Goal: Information Seeking & Learning: Learn about a topic

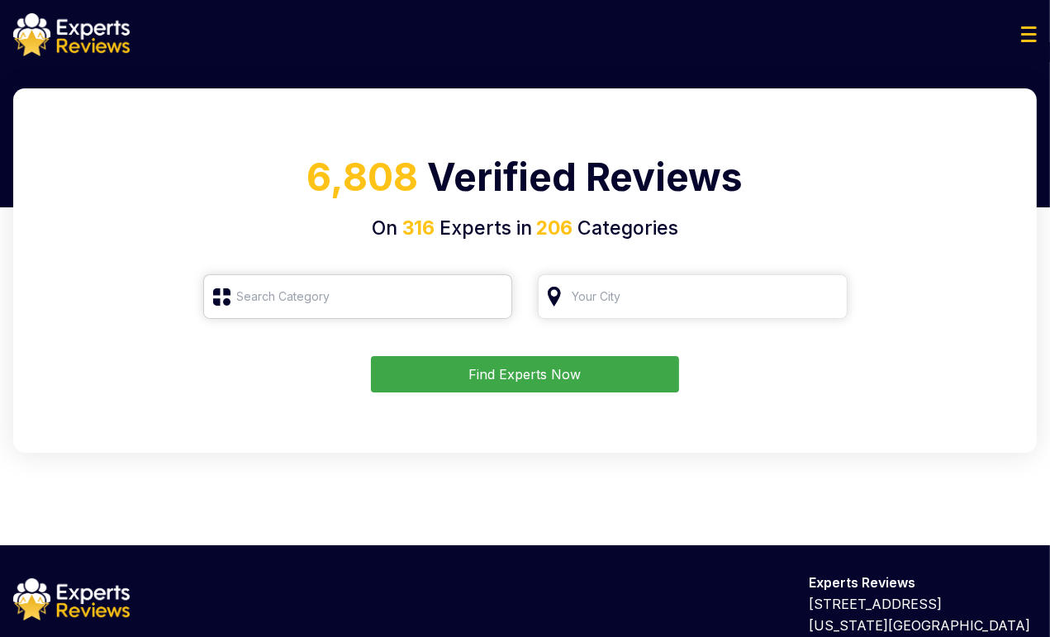
click at [307, 298] on input "search" at bounding box center [358, 296] width 310 height 45
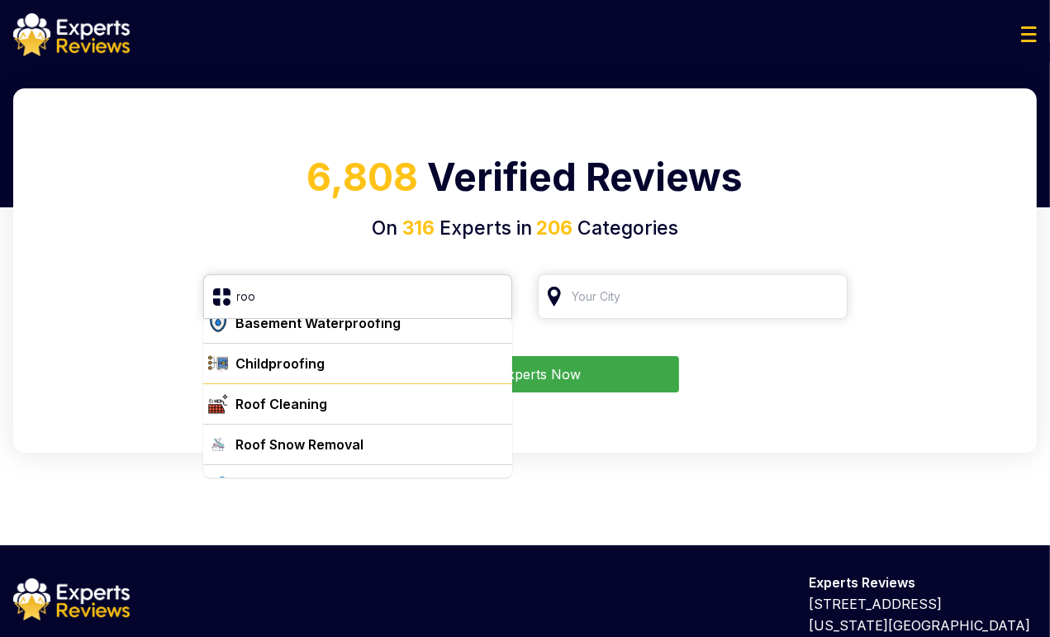
scroll to position [43, 0]
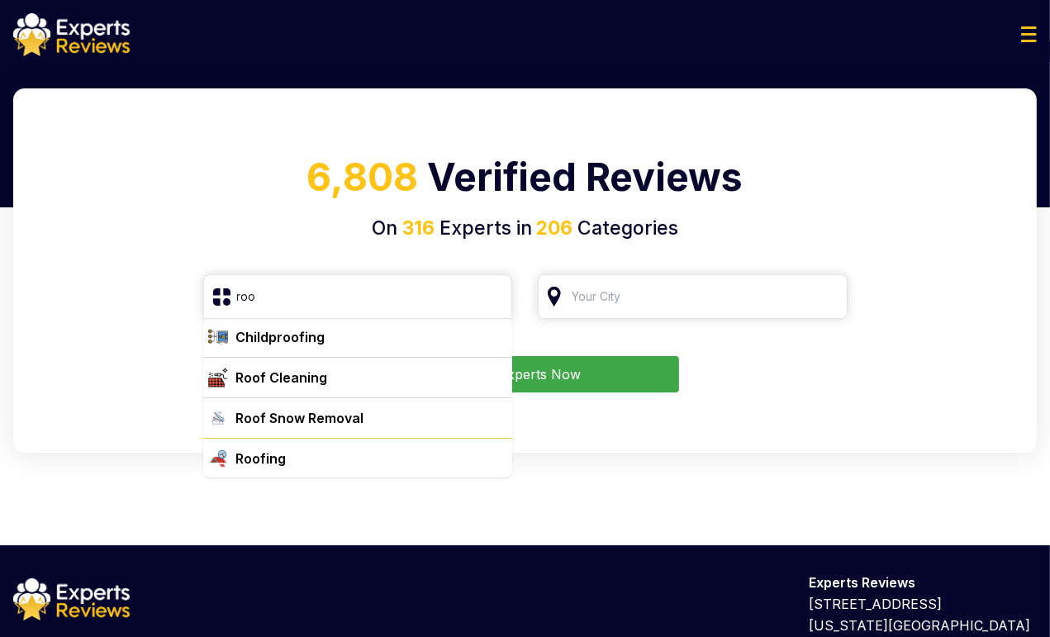
click at [313, 458] on div "Roofing" at bounding box center [368, 459] width 277 height 20
type input "Roofing"
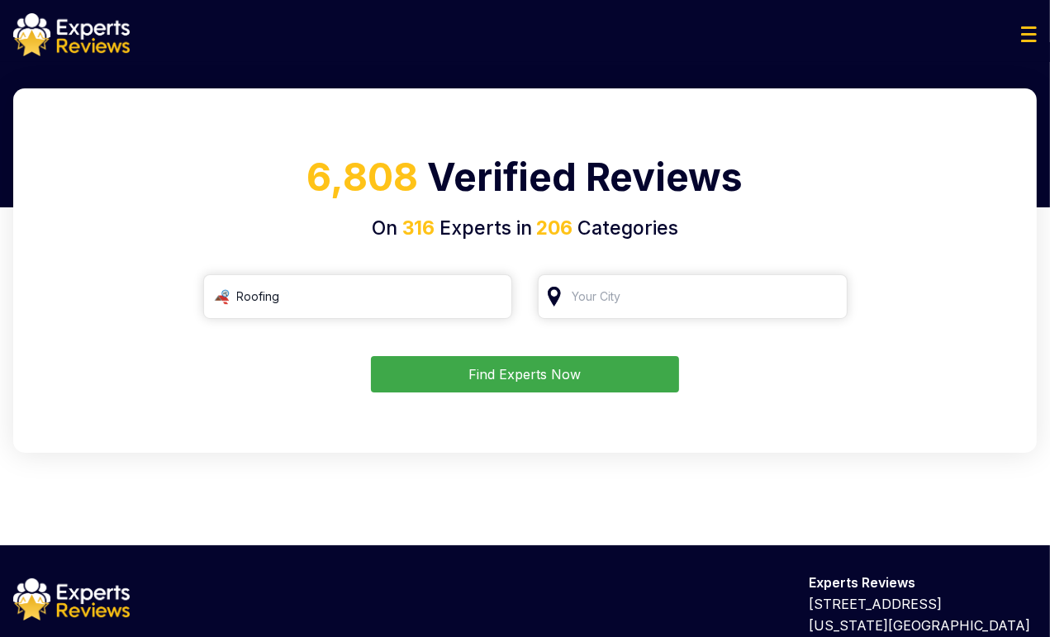
click at [701, 320] on form "Roofing Find Experts Now" at bounding box center [525, 333] width 984 height 118
click at [697, 308] on input "search" at bounding box center [693, 296] width 310 height 45
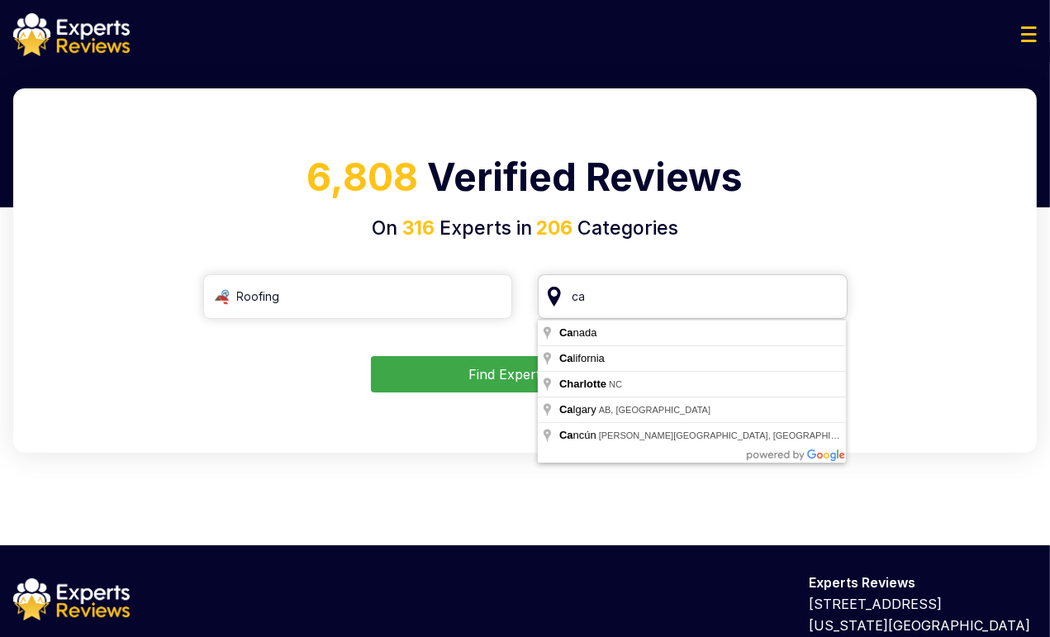
type input "c"
type input "[US_STATE][GEOGRAPHIC_DATA], [GEOGRAPHIC_DATA]"
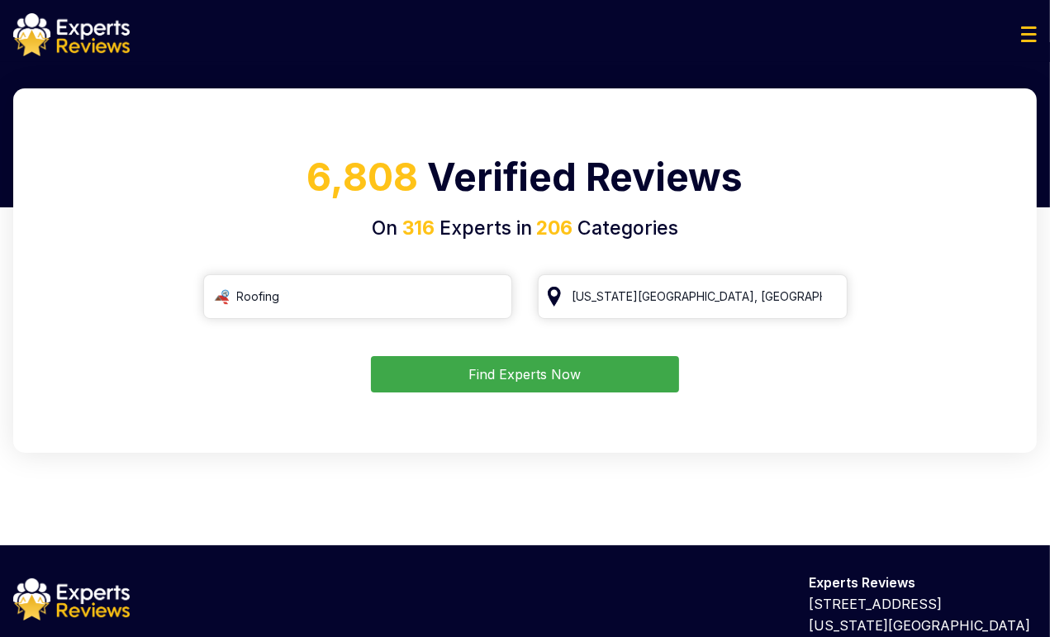
click at [535, 378] on button "Find Experts Now" at bounding box center [525, 374] width 308 height 36
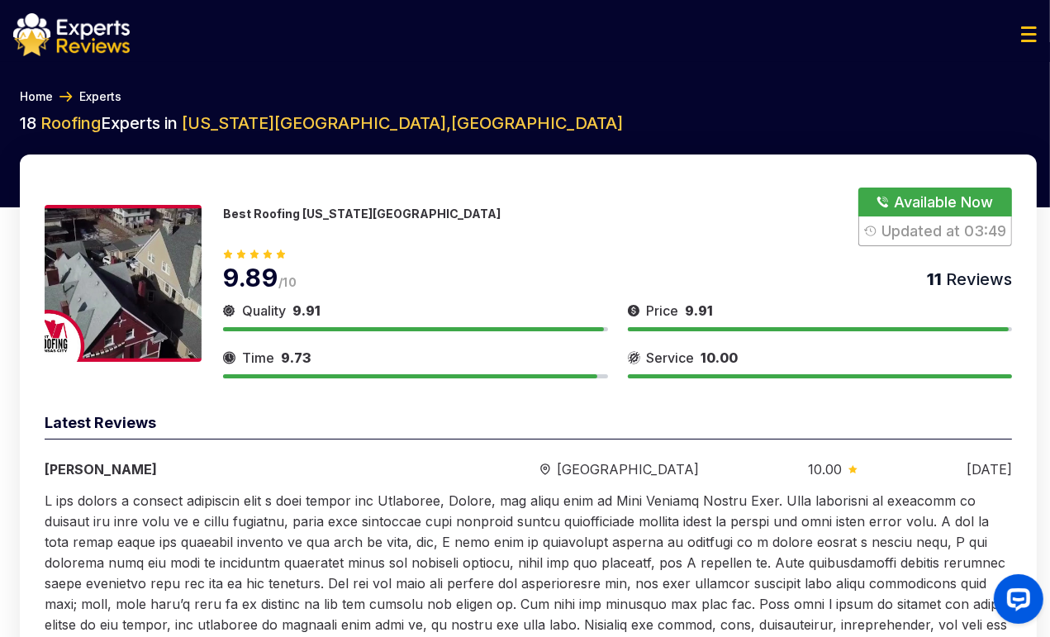
click at [41, 95] on link "Home" at bounding box center [36, 96] width 33 height 17
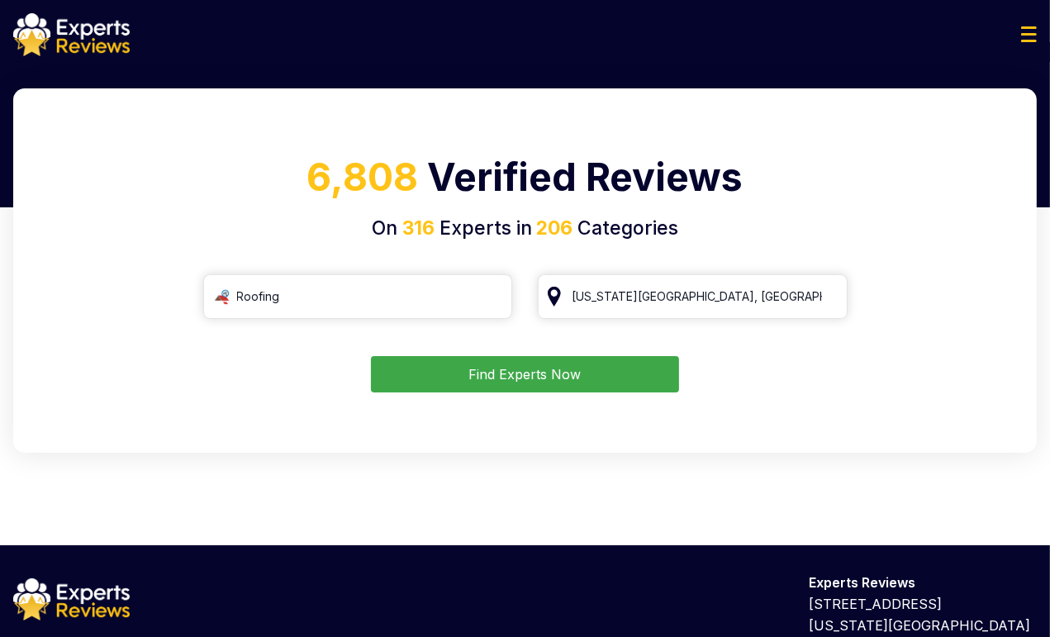
click at [542, 370] on button "Find Experts Now" at bounding box center [525, 374] width 308 height 36
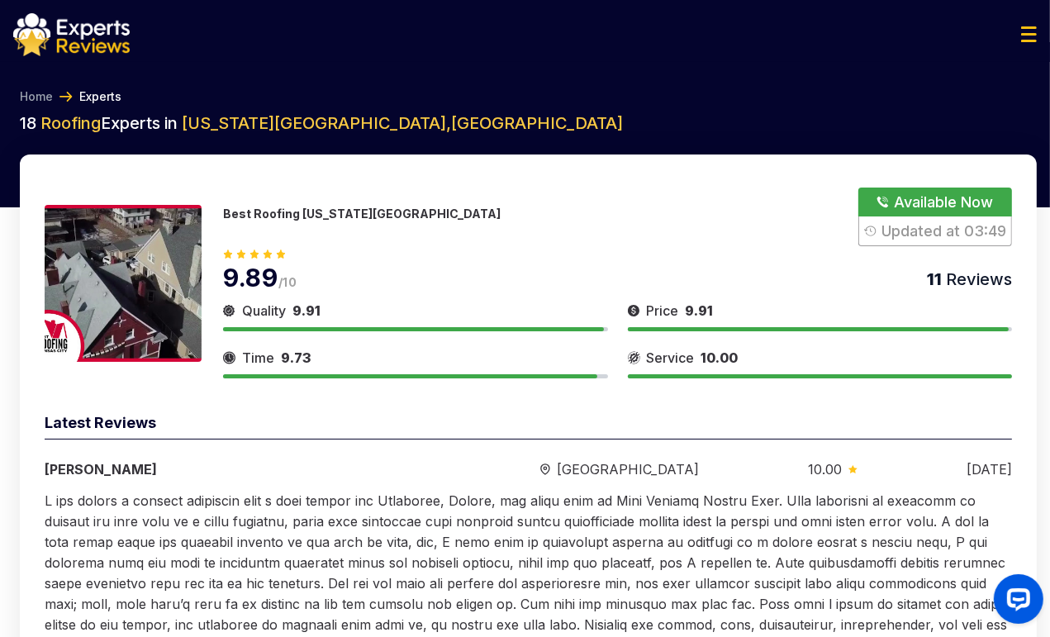
click at [274, 216] on p "Best Roofing [US_STATE][GEOGRAPHIC_DATA]" at bounding box center [362, 214] width 278 height 14
